Goal: Information Seeking & Learning: Learn about a topic

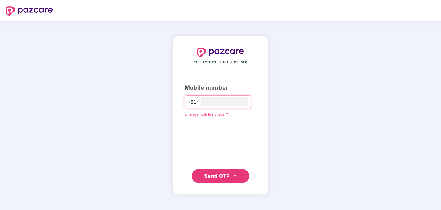
type input "**********"
click at [214, 176] on span "Send OTP" at bounding box center [217, 175] width 26 height 6
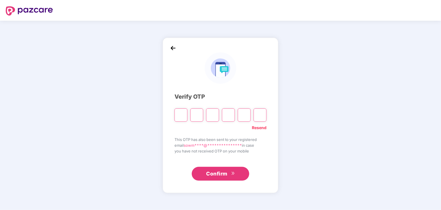
type input "*"
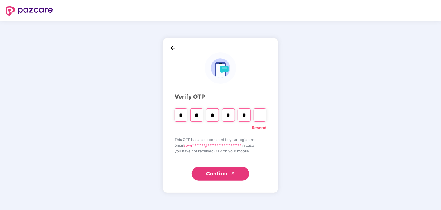
type input "*"
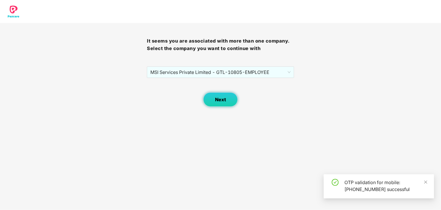
click at [215, 100] on span "Next" at bounding box center [220, 99] width 11 height 5
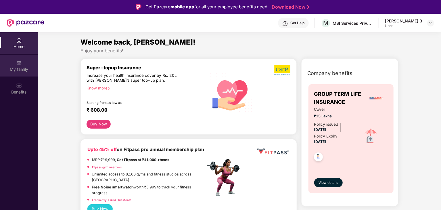
click at [18, 66] on div "My family" at bounding box center [19, 69] width 38 height 6
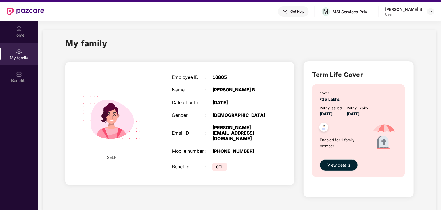
scroll to position [32, 0]
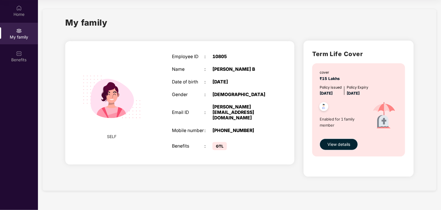
click at [337, 144] on span "View details" at bounding box center [338, 144] width 23 height 6
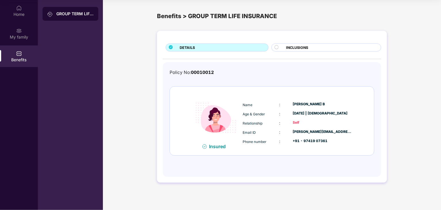
click at [299, 49] on span "INCLUSIONS" at bounding box center [297, 47] width 22 height 5
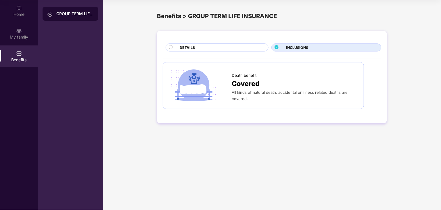
click at [250, 45] on div "DETAILS" at bounding box center [221, 48] width 89 height 6
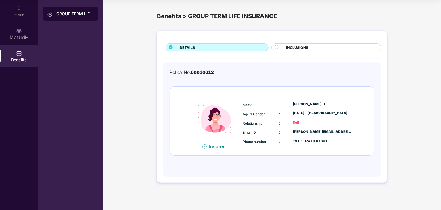
click at [57, 8] on div "GROUP TERM LIFE INSURANCE" at bounding box center [71, 14] width 56 height 14
click at [57, 11] on div "GROUP TERM LIFE INSURANCE" at bounding box center [74, 14] width 37 height 6
click at [15, 39] on div "My family" at bounding box center [19, 37] width 38 height 6
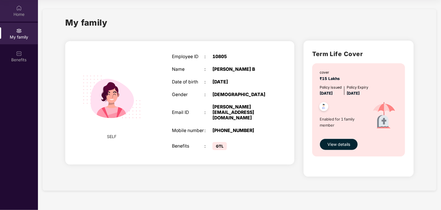
click at [16, 12] on div "Home" at bounding box center [19, 14] width 38 height 6
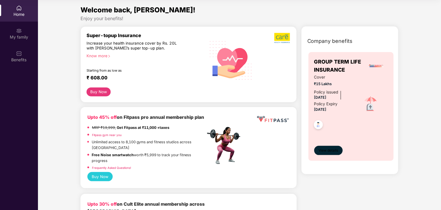
click at [326, 151] on span "View details" at bounding box center [328, 150] width 20 height 5
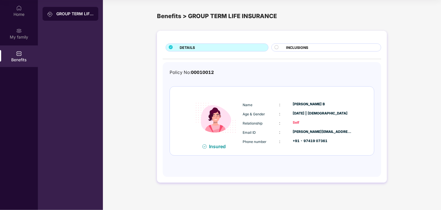
click at [18, 54] on img at bounding box center [19, 54] width 6 height 6
click at [54, 13] on div at bounding box center [51, 14] width 9 height 6
click at [19, 39] on div "My family" at bounding box center [19, 37] width 38 height 6
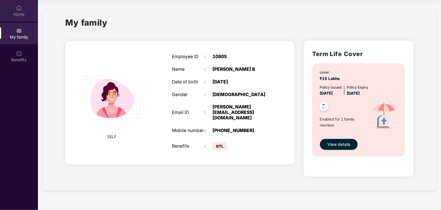
click at [24, 14] on div "Home" at bounding box center [19, 14] width 38 height 6
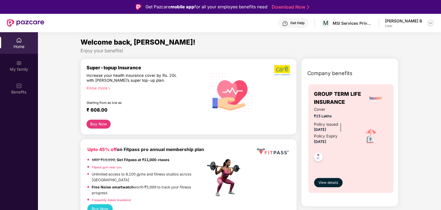
click at [429, 23] on img at bounding box center [430, 23] width 5 height 5
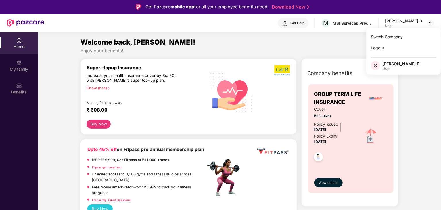
click at [309, 23] on div "Get Help" at bounding box center [293, 23] width 31 height 10
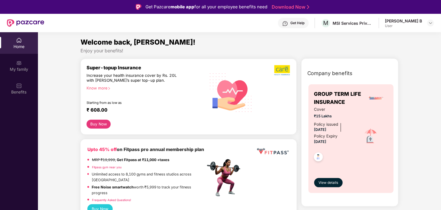
click at [193, 44] on div "Welcome back, [PERSON_NAME]!" at bounding box center [239, 42] width 318 height 11
click at [431, 24] on img at bounding box center [430, 23] width 5 height 5
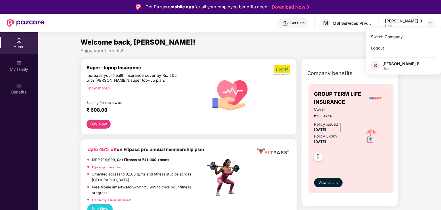
click at [207, 110] on img at bounding box center [231, 92] width 51 height 52
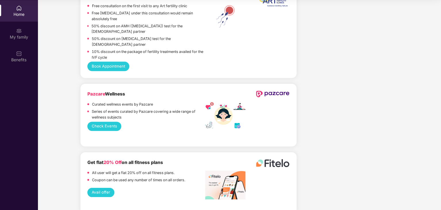
scroll to position [758, 0]
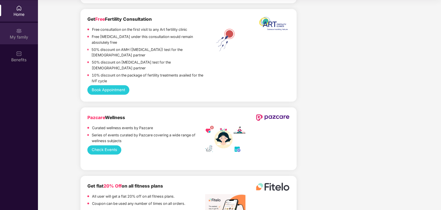
click at [27, 38] on div "My family" at bounding box center [19, 37] width 38 height 6
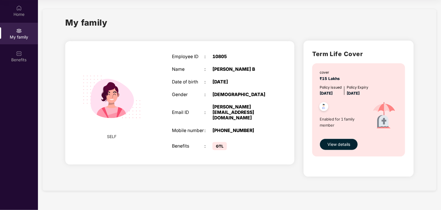
click at [118, 101] on img at bounding box center [111, 96] width 73 height 73
click at [342, 147] on span "View details" at bounding box center [338, 144] width 23 height 6
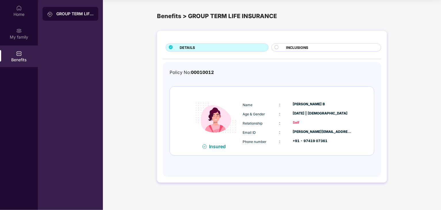
click at [298, 48] on span "INCLUSIONS" at bounding box center [297, 47] width 22 height 5
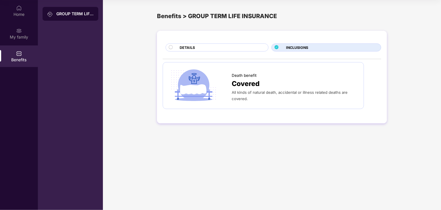
click at [245, 46] on div "DETAILS" at bounding box center [221, 48] width 89 height 6
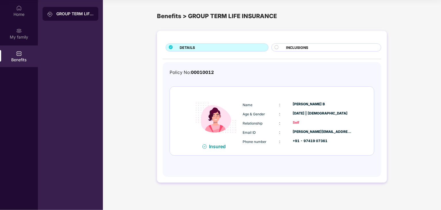
click at [14, 59] on div "Benefits" at bounding box center [19, 60] width 38 height 6
click at [18, 33] on img at bounding box center [19, 31] width 6 height 6
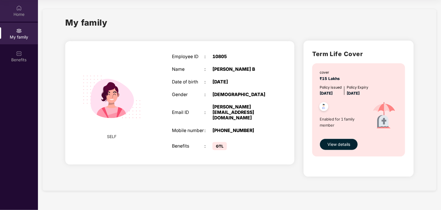
click at [15, 13] on div "Home" at bounding box center [19, 14] width 38 height 6
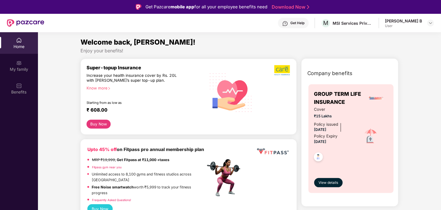
click at [304, 24] on div "Get Help" at bounding box center [297, 23] width 14 height 5
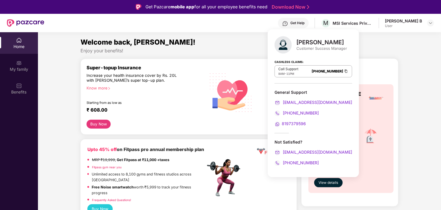
click at [288, 62] on strong "Cashless Claims:" at bounding box center [289, 61] width 29 height 6
click at [326, 75] on div "Call Support 8AM - 11PM [PHONE_NUMBER]" at bounding box center [314, 71] width 78 height 12
click at [328, 69] on link "[PHONE_NUMBER]" at bounding box center [328, 71] width 32 height 4
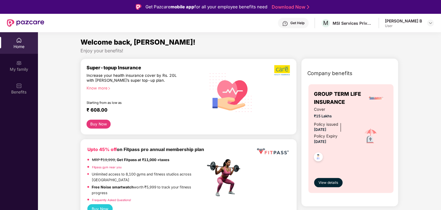
click at [393, 29] on div "Get Help M MSI Services Private Limited - GTL [PERSON_NAME] B User" at bounding box center [239, 23] width 390 height 18
click at [369, 11] on div "Get Pazcare mobile app for all your employee benefits need Download Now" at bounding box center [220, 7] width 441 height 14
